Goal: Check status

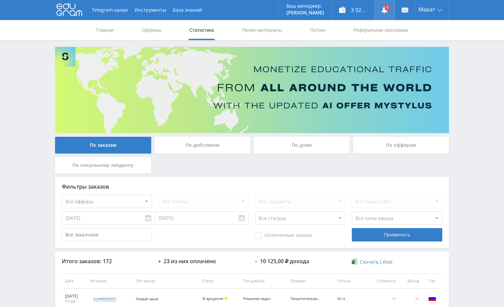
click at [385, 10] on use at bounding box center [385, 10] width 6 height 7
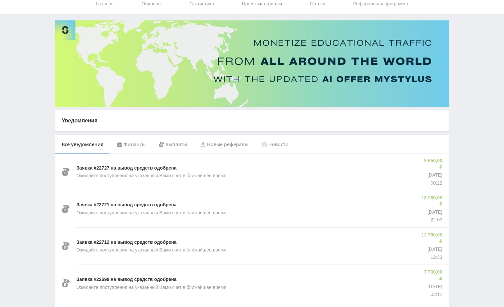
scroll to position [67, 0]
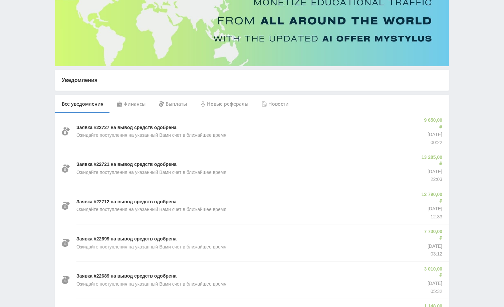
click at [134, 105] on div "Финансы" at bounding box center [131, 104] width 42 height 19
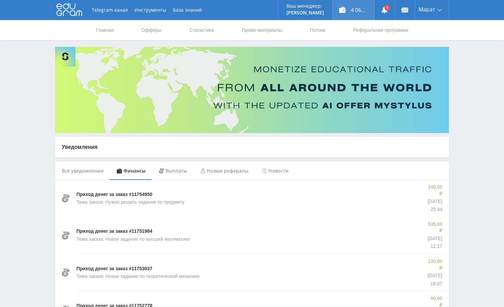
click at [352, 12] on div "4 065,70 ₽" at bounding box center [354, 10] width 42 height 20
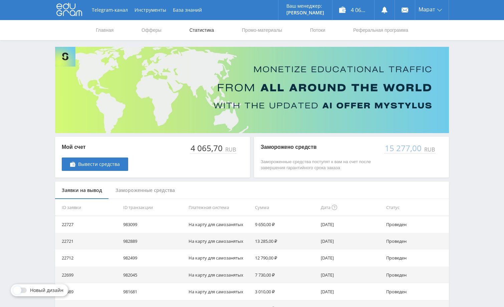
click at [202, 31] on link "Статистика" at bounding box center [202, 30] width 26 height 20
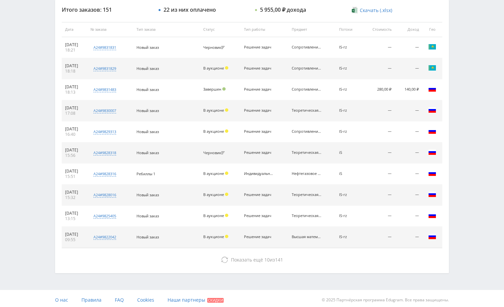
scroll to position [254, 0]
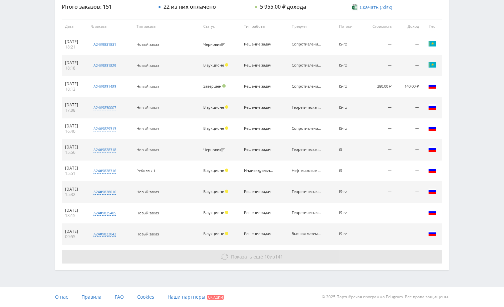
click at [306, 252] on button "Показать ещё 10 из 141" at bounding box center [252, 256] width 381 height 13
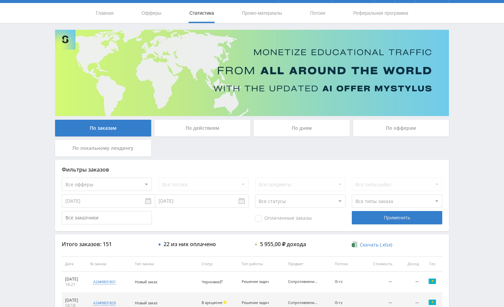
scroll to position [0, 0]
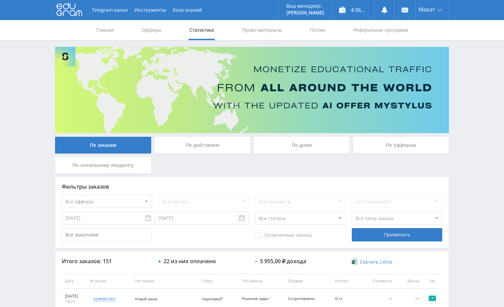
click at [302, 142] on div "По дням" at bounding box center [302, 145] width 96 height 17
click at [0, 0] on input "По дням" at bounding box center [0, 0] width 0 height 0
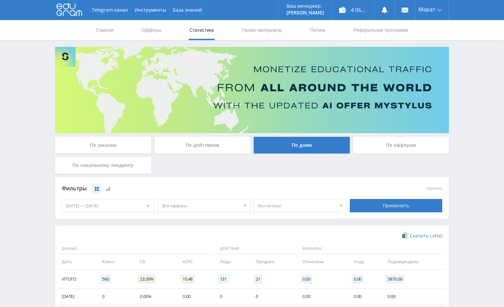
click at [121, 141] on div "По заказам" at bounding box center [103, 145] width 96 height 17
click at [0, 0] on input "По заказам" at bounding box center [0, 0] width 0 height 0
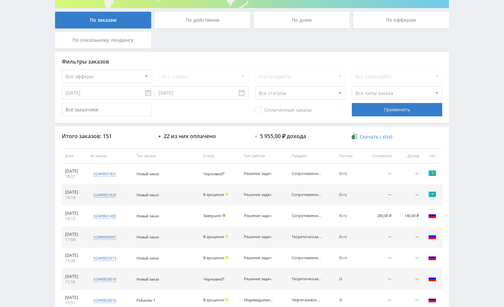
scroll to position [134, 0]
